Goal: Navigation & Orientation: Find specific page/section

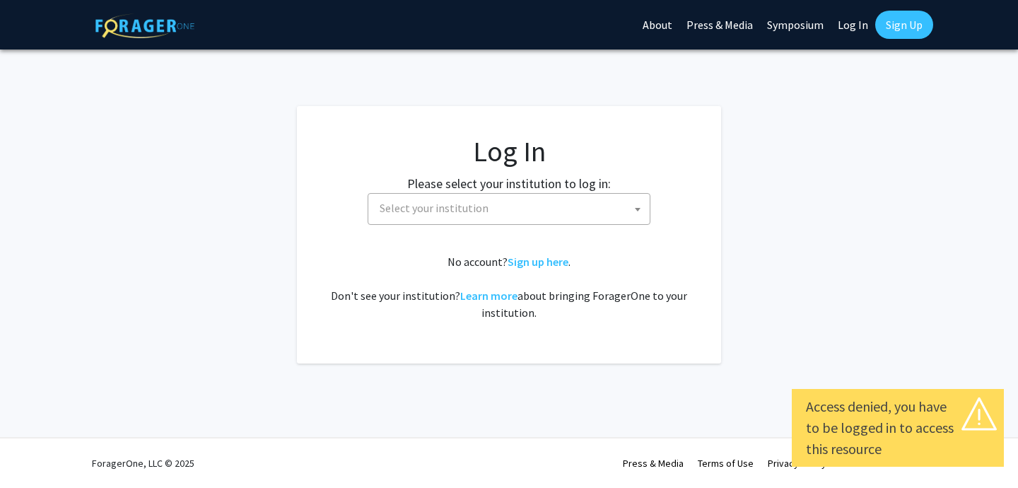
select select
click at [411, 219] on span "Select your institution" at bounding box center [512, 208] width 276 height 29
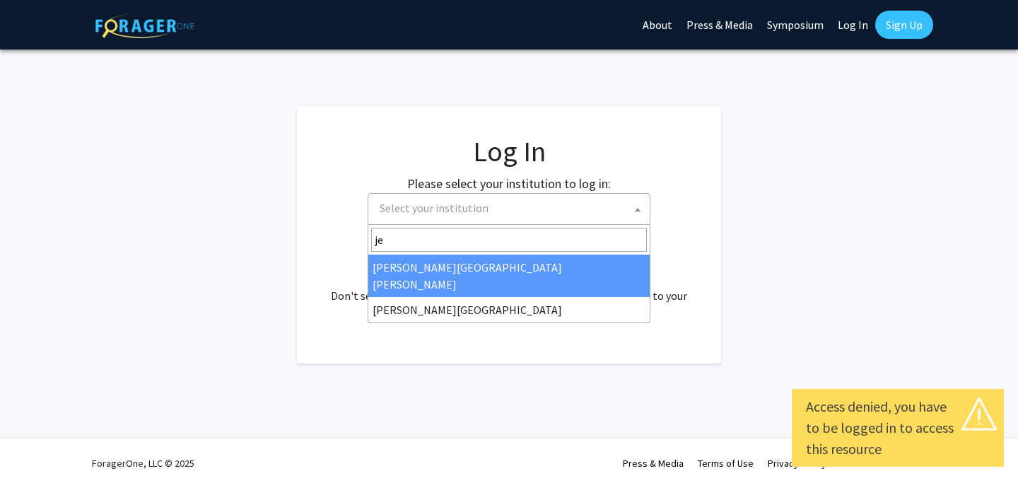
type input "jef"
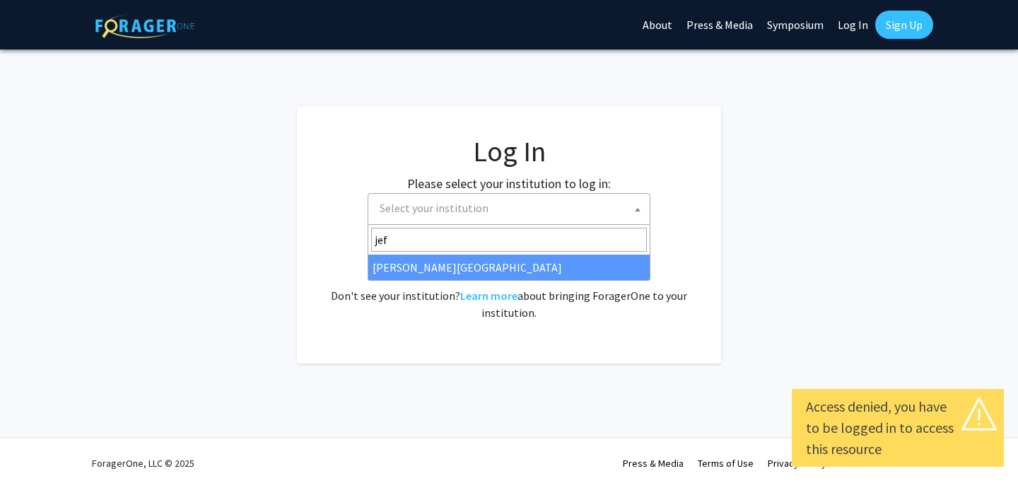
select select "24"
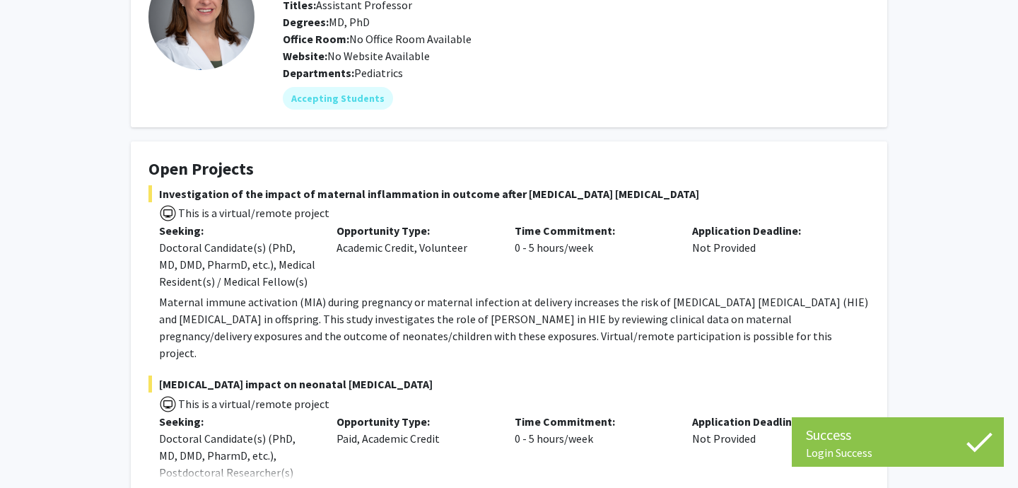
scroll to position [117, 0]
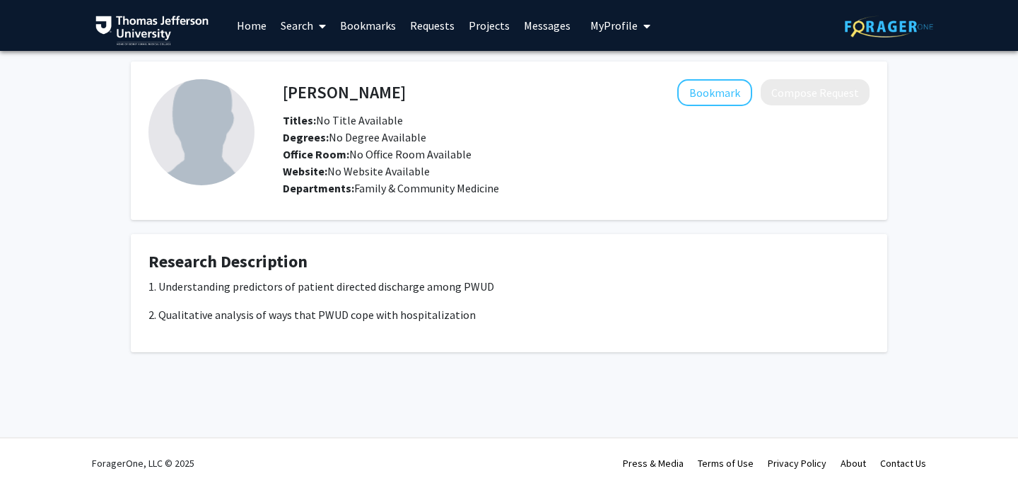
click at [329, 311] on p "2. Qualitative analysis of ways that PWUD cope with hospitalization" at bounding box center [508, 314] width 721 height 17
copy p "PWUD"
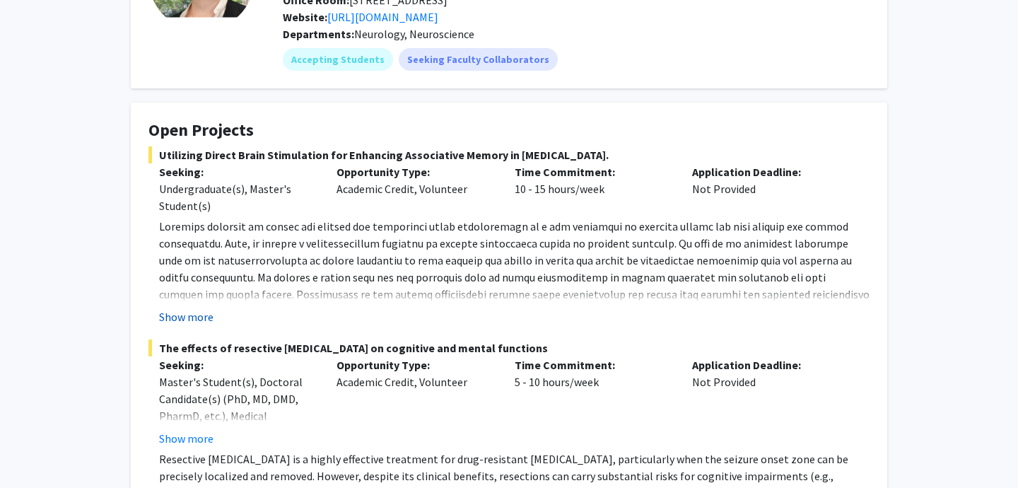
scroll to position [176, 0]
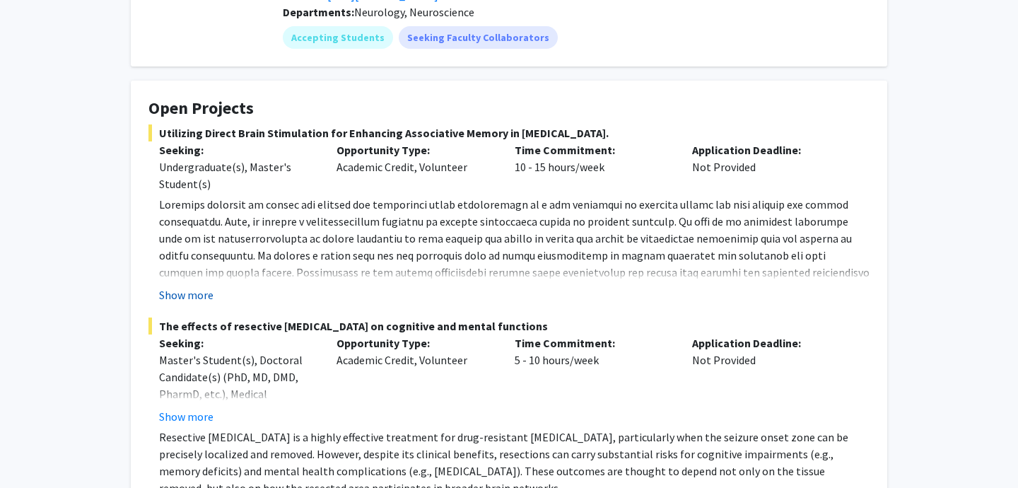
click at [184, 299] on button "Show more" at bounding box center [186, 294] width 54 height 17
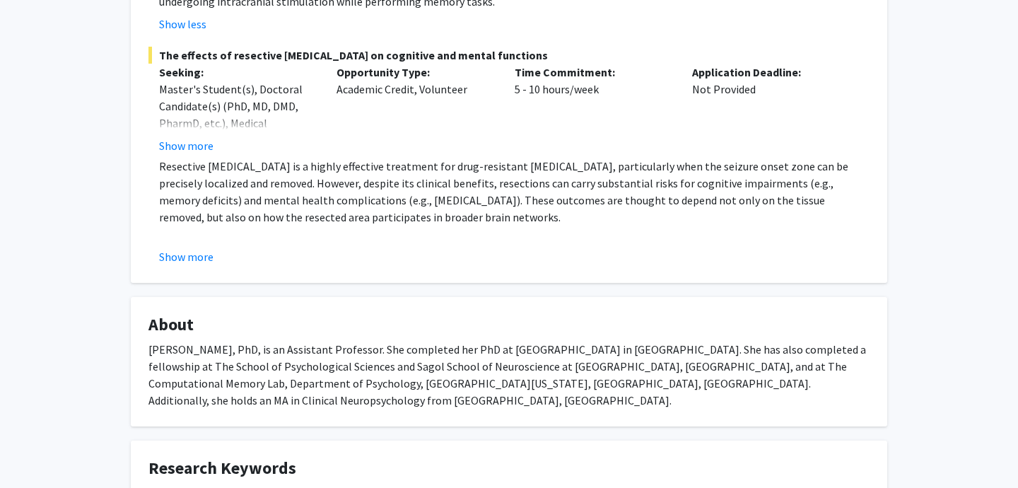
scroll to position [589, 0]
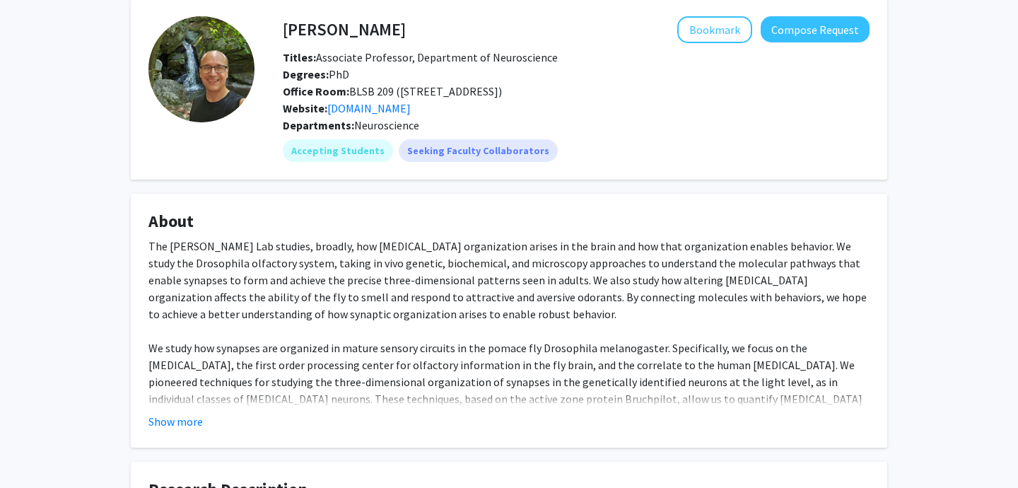
scroll to position [66, 0]
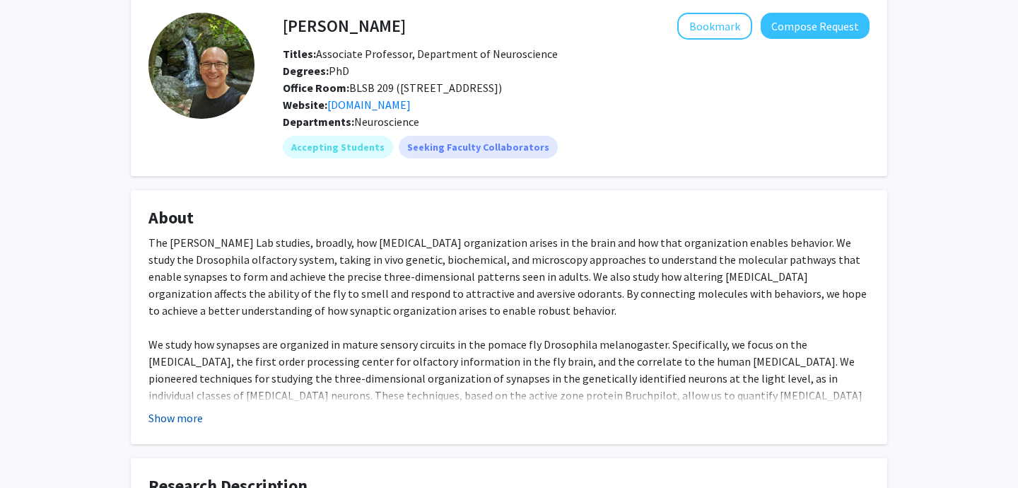
click at [168, 413] on button "Show more" at bounding box center [175, 417] width 54 height 17
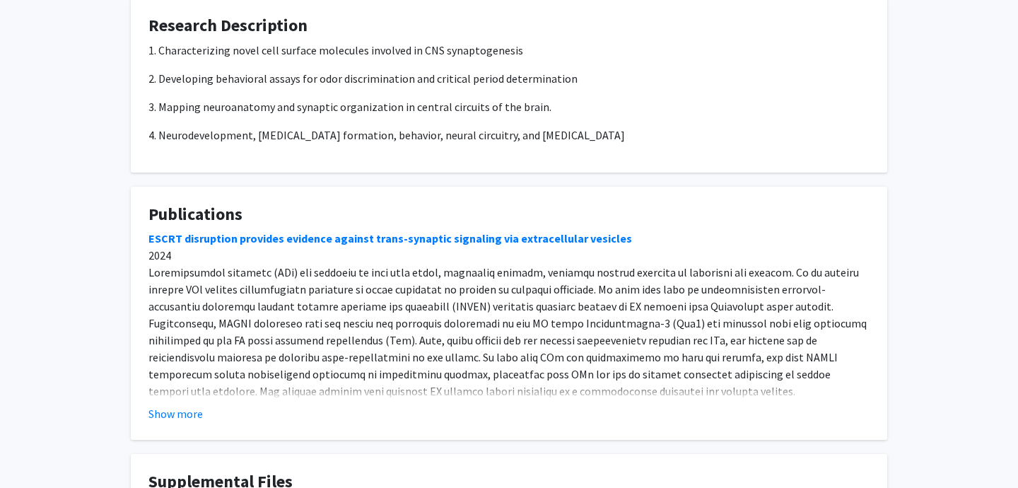
scroll to position [546, 0]
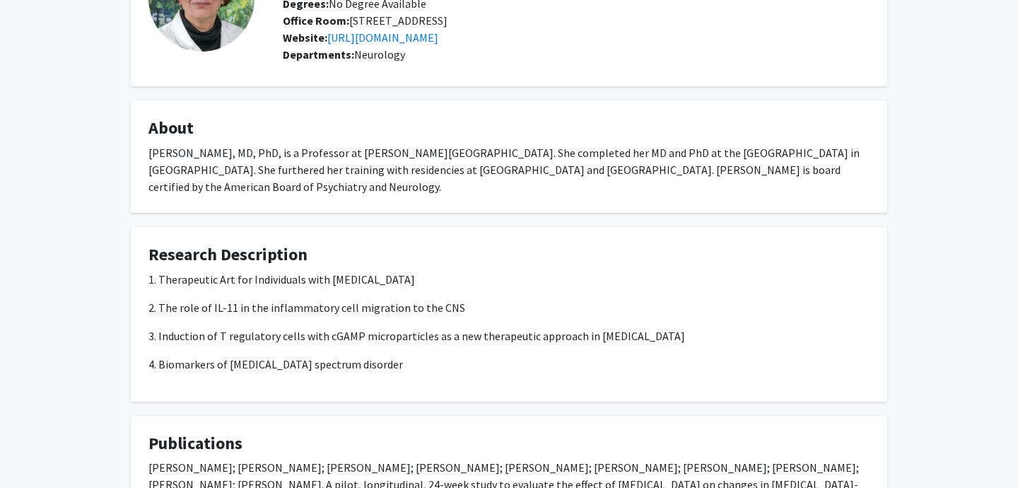
scroll to position [134, 0]
